Goal: Transaction & Acquisition: Book appointment/travel/reservation

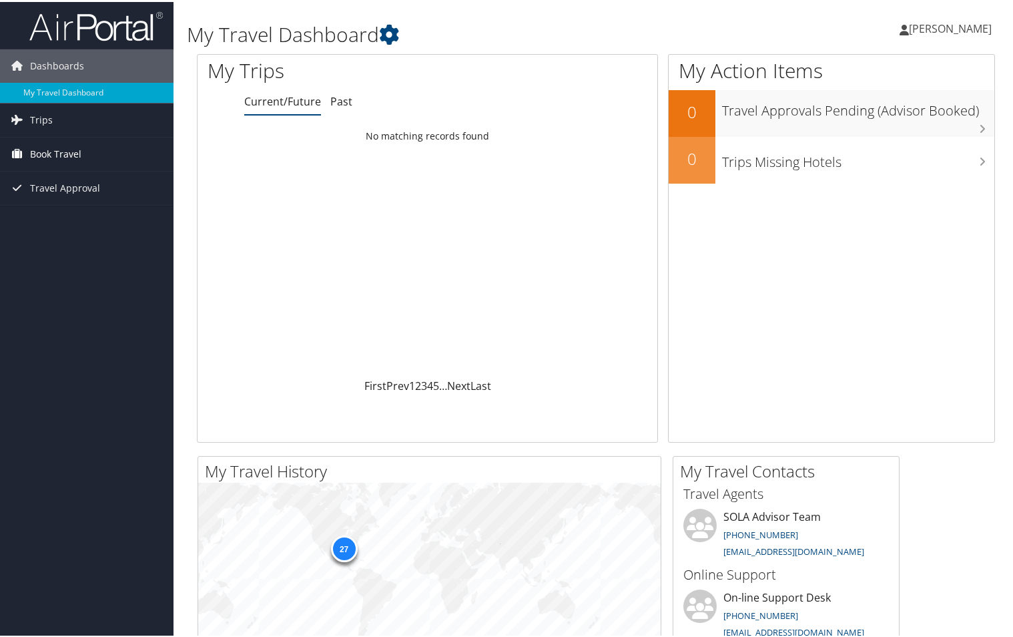
click at [55, 148] on span "Book Travel" at bounding box center [55, 151] width 51 height 33
click at [42, 148] on span "Book Travel" at bounding box center [55, 151] width 51 height 33
click at [58, 198] on link "Book/Manage Online Trips" at bounding box center [87, 199] width 174 height 20
